Goal: Task Accomplishment & Management: Manage account settings

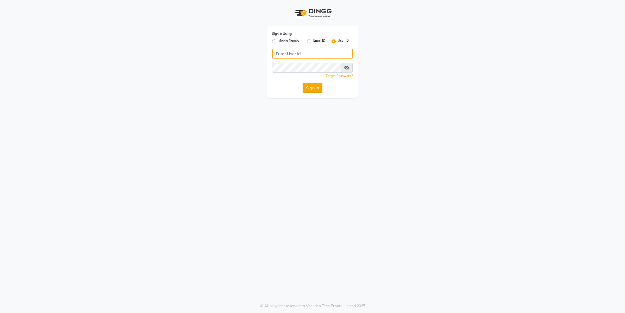
type input "[PERSON_NAME]"
click at [310, 84] on button "Sign In" at bounding box center [313, 88] width 20 height 10
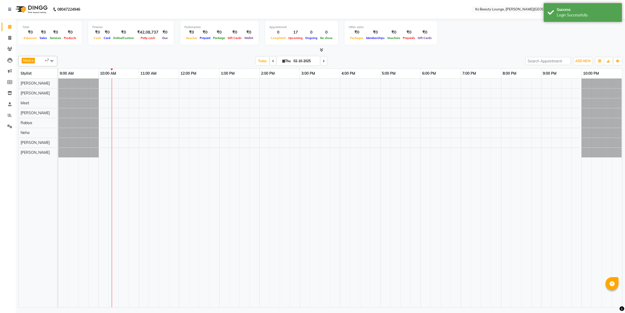
select select "en"
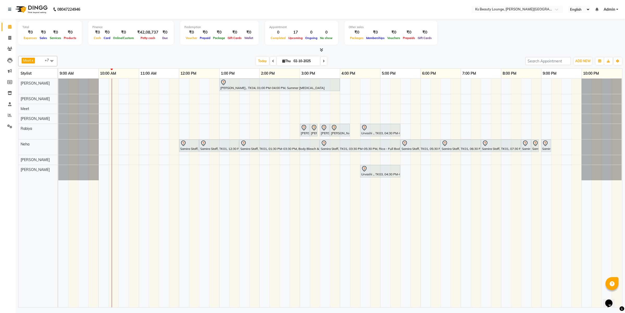
click at [272, 61] on icon at bounding box center [273, 61] width 2 height 3
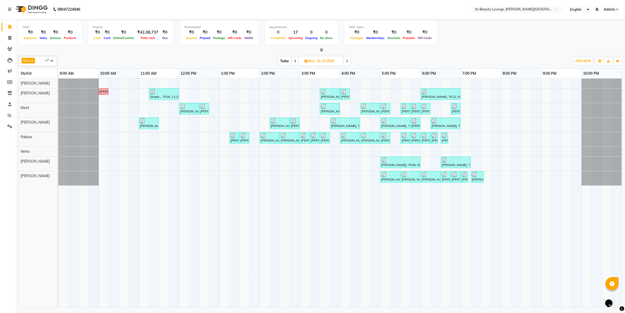
click at [348, 62] on icon at bounding box center [347, 61] width 2 height 3
type input "02-10-2025"
